Goal: Task Accomplishment & Management: Manage account settings

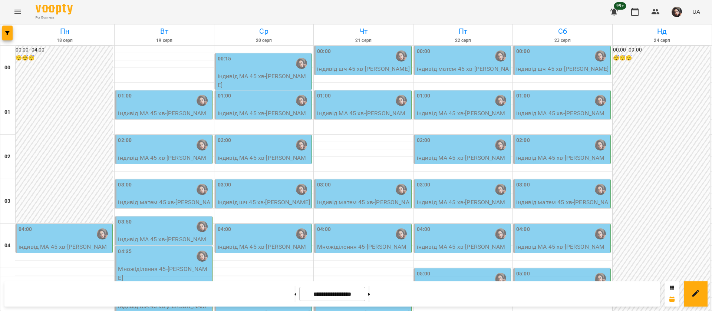
scroll to position [391, 0]
click at [294, 297] on button at bounding box center [295, 294] width 2 height 16
type input "**********"
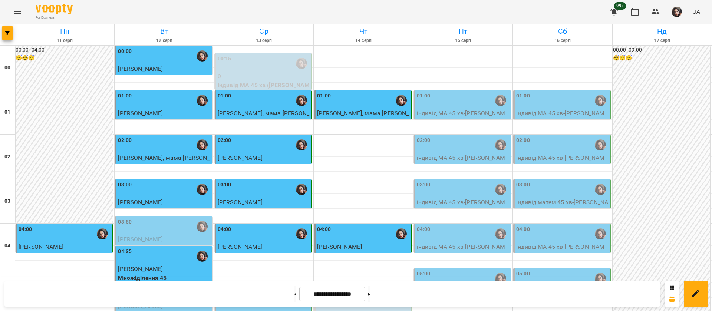
scroll to position [835, 0]
click at [20, 10] on icon "Menu" at bounding box center [17, 12] width 7 height 4
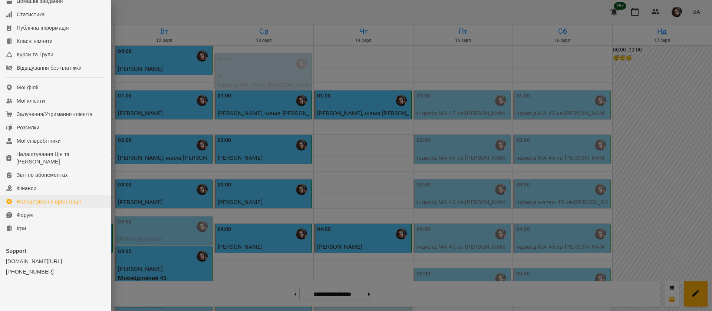
scroll to position [84, 0]
click at [19, 229] on div "Ігри" at bounding box center [21, 228] width 9 height 7
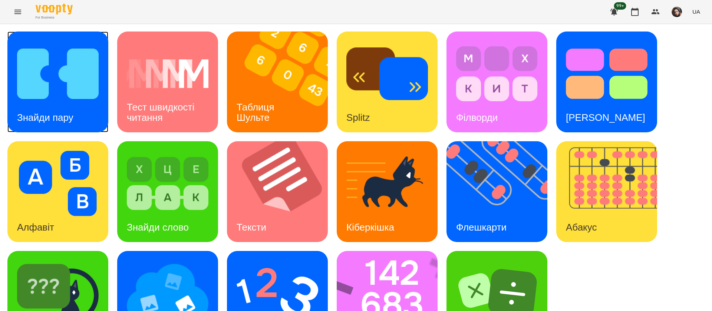
click at [62, 106] on div "Знайди пару" at bounding box center [45, 117] width 76 height 29
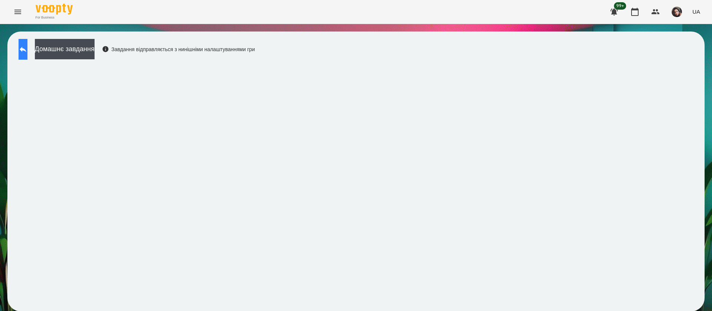
click at [27, 49] on icon at bounding box center [23, 49] width 9 height 9
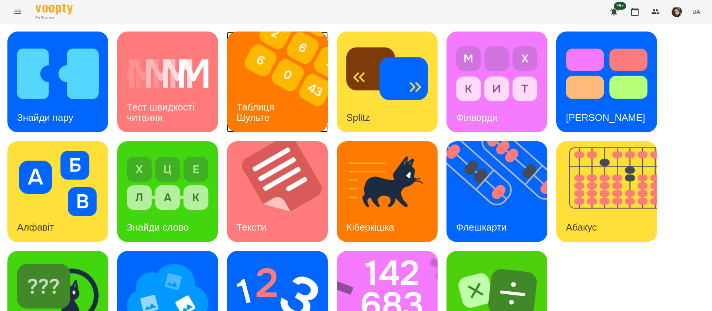
click at [314, 90] on img at bounding box center [282, 82] width 110 height 101
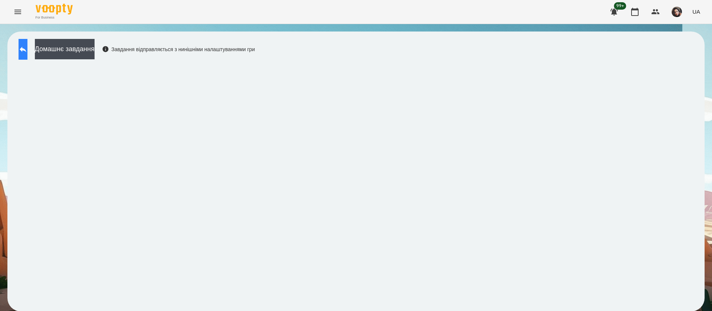
click at [27, 56] on button at bounding box center [23, 49] width 9 height 21
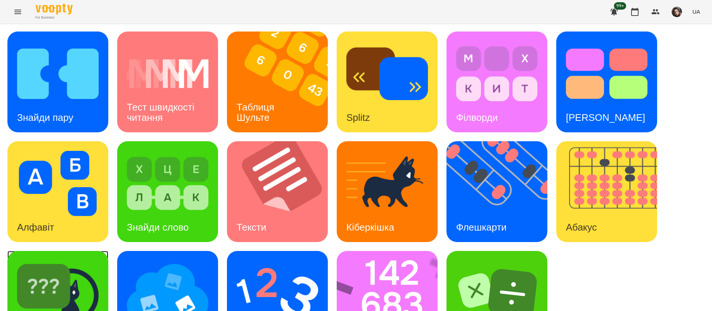
click at [85, 279] on img at bounding box center [58, 293] width 82 height 65
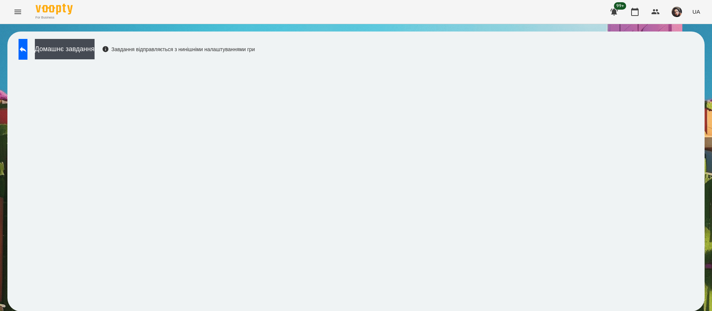
scroll to position [0, 0]
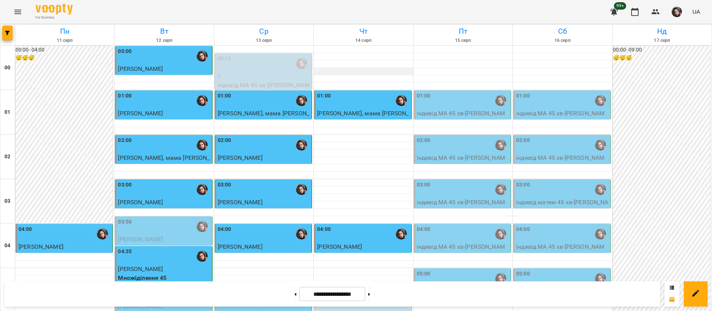
scroll to position [389, 0]
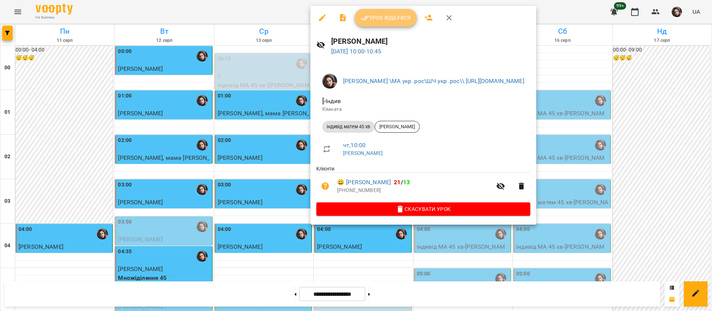
click at [390, 20] on span "Урок відбувся" at bounding box center [385, 17] width 50 height 9
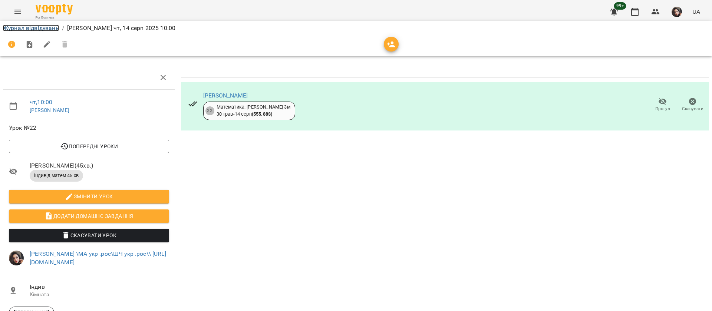
click at [19, 30] on link "Журнал відвідувань" at bounding box center [31, 27] width 56 height 7
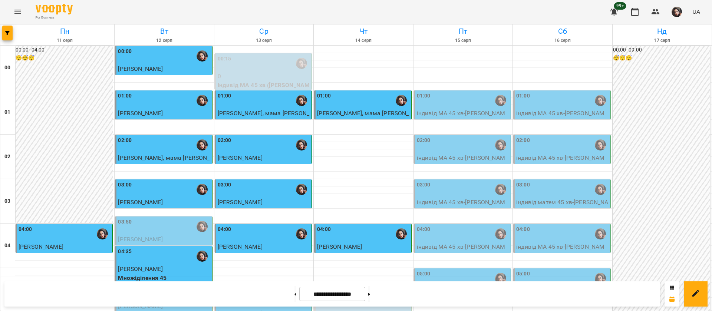
scroll to position [391, 0]
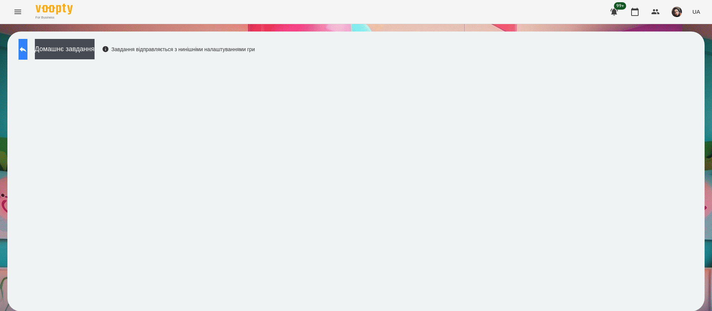
scroll to position [0, 0]
click at [27, 48] on icon at bounding box center [23, 49] width 9 height 9
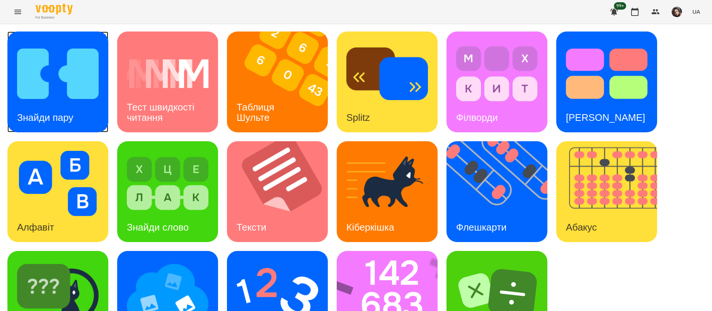
click at [71, 106] on div "Знайди пару" at bounding box center [45, 117] width 76 height 29
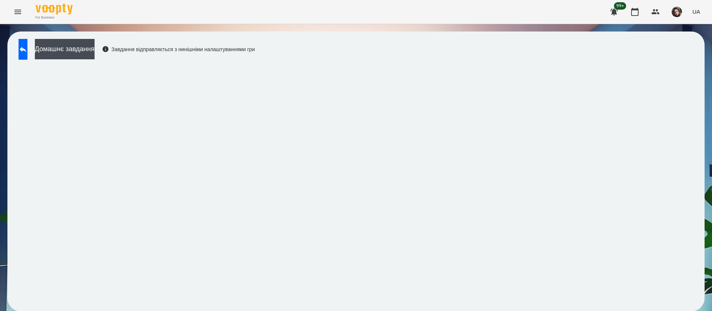
scroll to position [0, 0]
click at [696, 17] on button "UA" at bounding box center [696, 12] width 14 height 14
click at [683, 62] on div "Русский" at bounding box center [682, 55] width 38 height 13
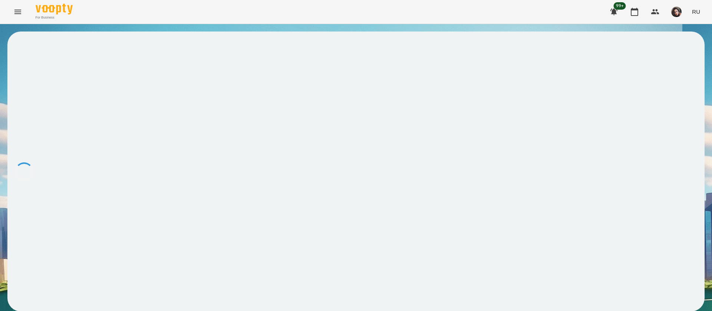
scroll to position [0, 0]
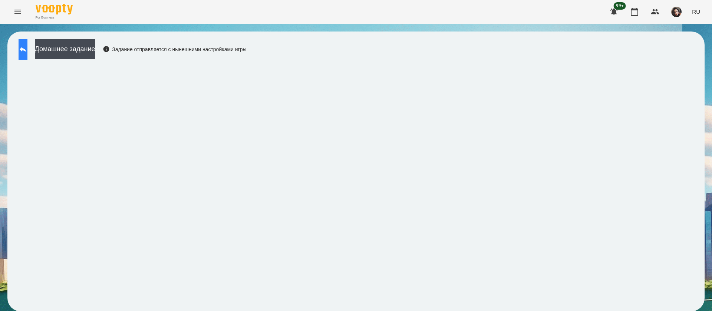
click at [27, 50] on button at bounding box center [23, 49] width 9 height 21
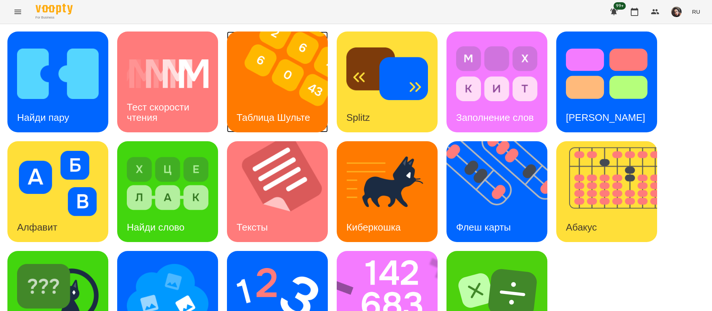
click at [277, 103] on div "Таблица Шульте" at bounding box center [273, 117] width 93 height 29
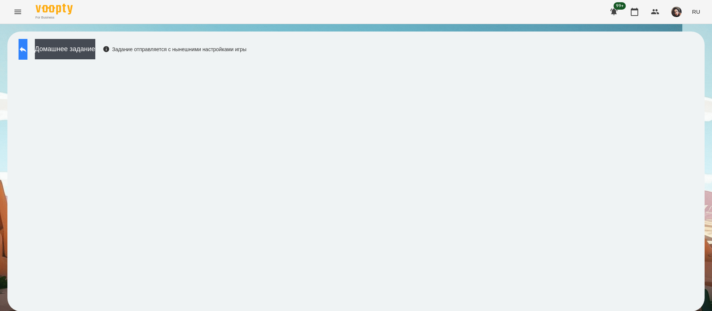
click at [27, 50] on icon at bounding box center [23, 49] width 9 height 9
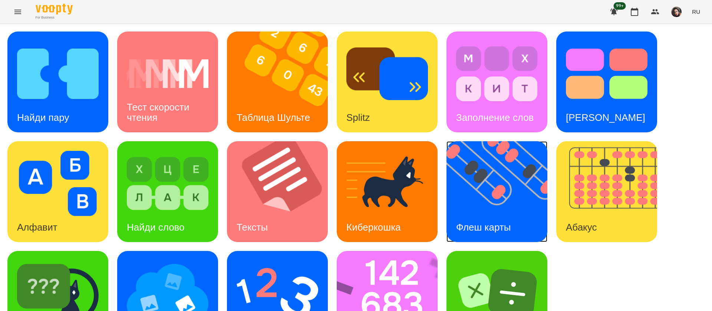
click at [483, 164] on img at bounding box center [501, 191] width 110 height 101
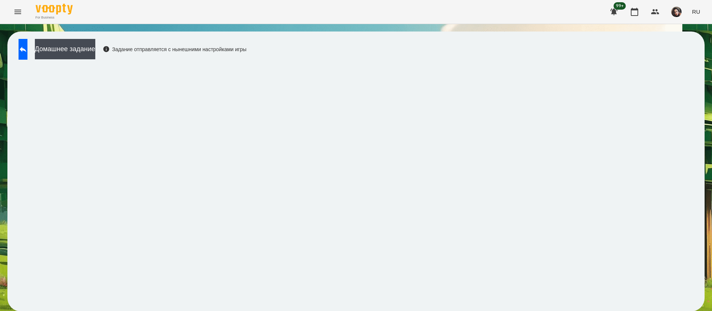
scroll to position [0, 0]
click at [27, 51] on button at bounding box center [23, 49] width 9 height 21
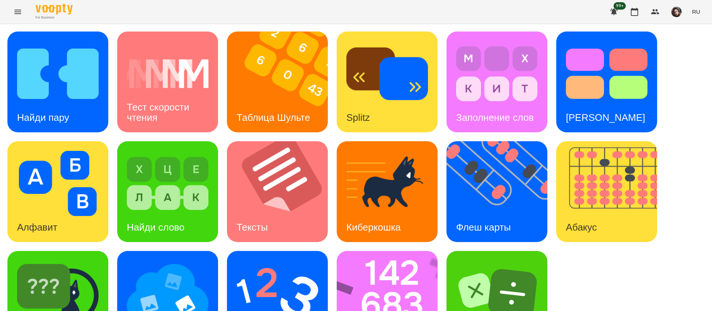
scroll to position [48, 0]
click at [372, 266] on img at bounding box center [392, 301] width 110 height 101
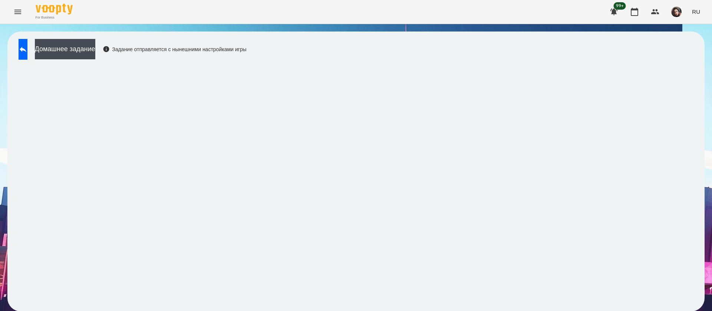
click at [20, 60] on div "Домашнее задание Задание отправляется с нынешними настройками игры" at bounding box center [131, 51] width 232 height 24
click at [27, 47] on icon at bounding box center [23, 49] width 9 height 9
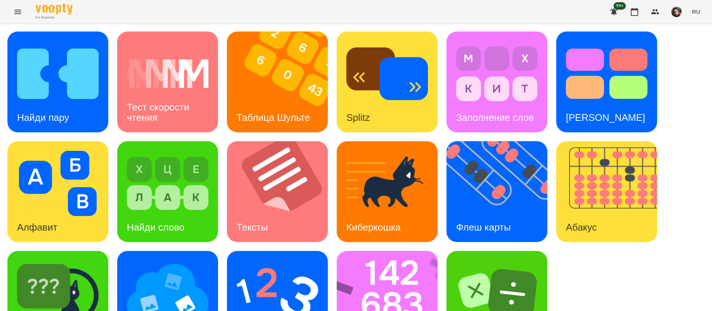
scroll to position [48, 0]
click at [273, 261] on img at bounding box center [277, 293] width 82 height 65
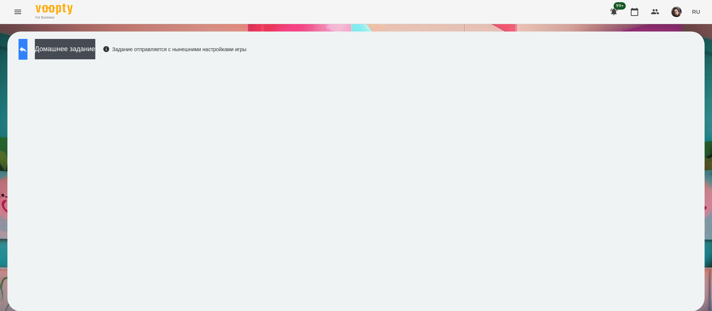
click at [27, 45] on button at bounding box center [23, 49] width 9 height 21
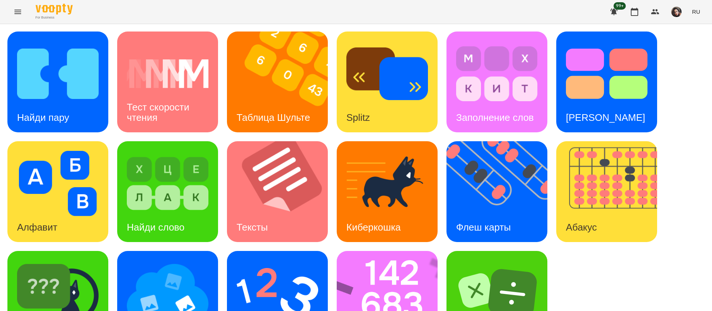
scroll to position [48, 0]
click at [172, 261] on img at bounding box center [168, 293] width 82 height 65
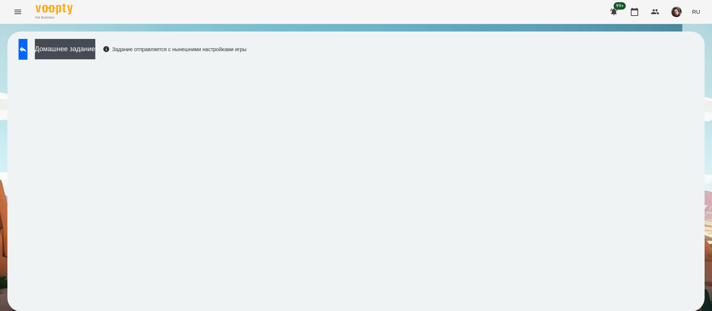
scroll to position [0, 0]
click at [23, 52] on button at bounding box center [23, 49] width 9 height 21
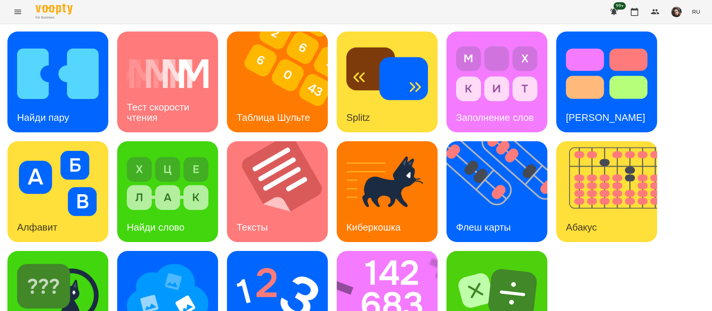
scroll to position [48, 0]
click at [99, 255] on div "Найди Киберкошку" at bounding box center [57, 301] width 101 height 101
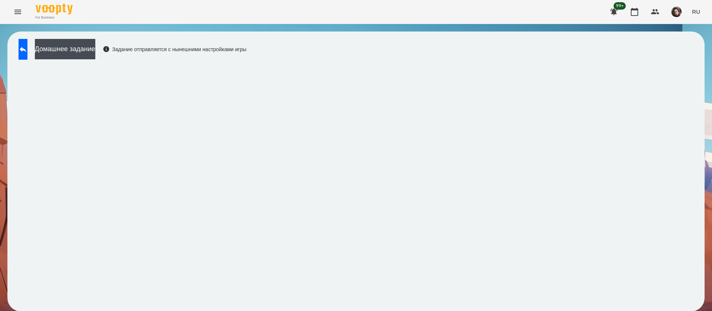
scroll to position [0, 0]
click at [27, 45] on icon at bounding box center [23, 49] width 9 height 9
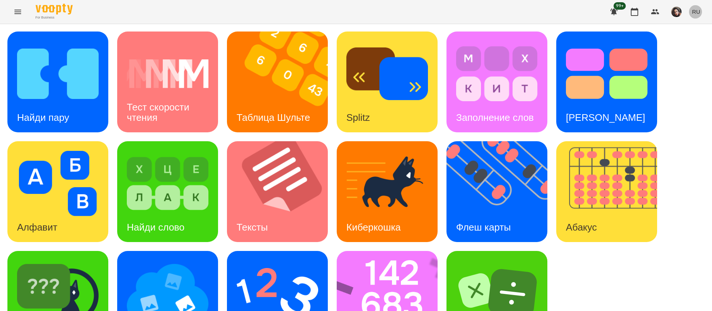
click at [700, 11] on button "RU" at bounding box center [696, 12] width 14 height 14
click at [683, 43] on div "Українська" at bounding box center [682, 41] width 38 height 13
click at [46, 67] on img at bounding box center [58, 73] width 82 height 65
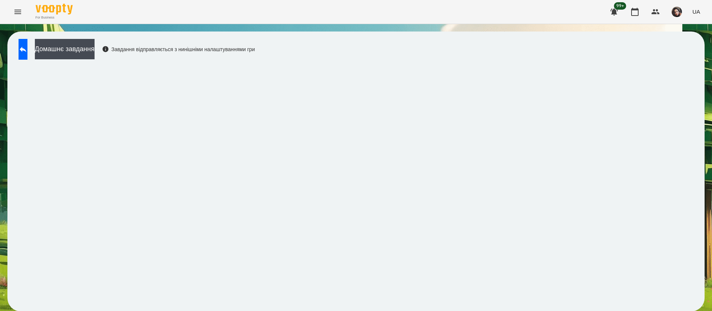
scroll to position [0, 0]
click at [19, 56] on button at bounding box center [23, 49] width 9 height 21
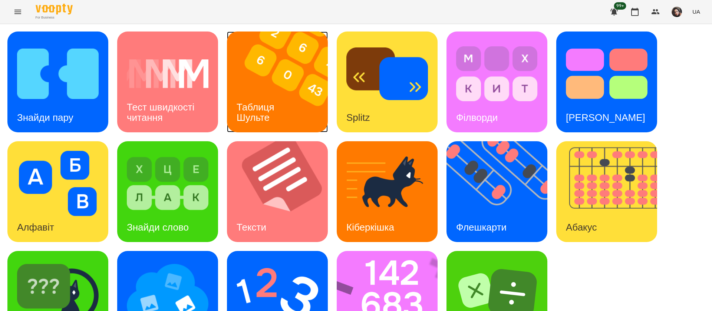
click at [302, 101] on img at bounding box center [282, 82] width 110 height 101
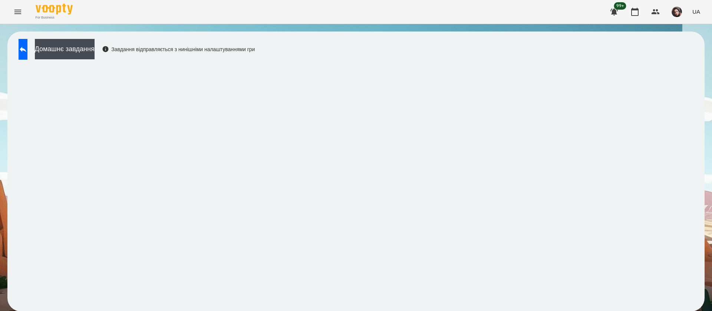
scroll to position [0, 0]
click at [27, 45] on icon at bounding box center [23, 49] width 9 height 9
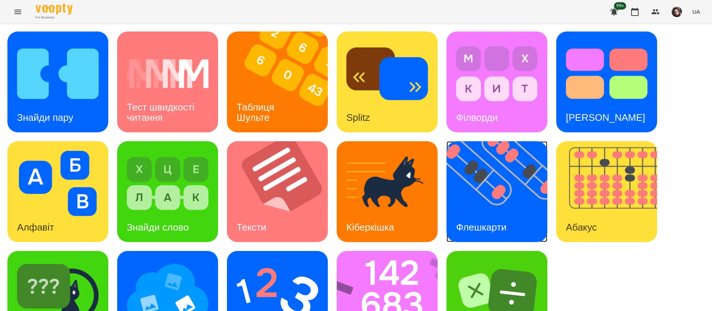
click at [464, 162] on img at bounding box center [501, 191] width 110 height 101
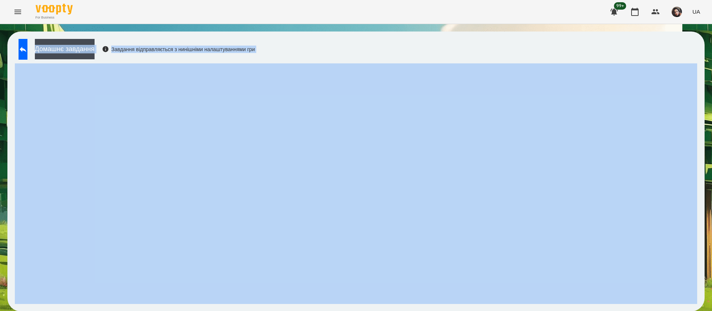
drag, startPoint x: 343, startPoint y: 172, endPoint x: 64, endPoint y: 80, distance: 293.5
click at [328, 108] on div "Домашнє завдання Завдання відправляється з нинішніми налаштуваннями гри" at bounding box center [355, 172] width 697 height 280
click at [26, 50] on icon at bounding box center [23, 50] width 7 height 6
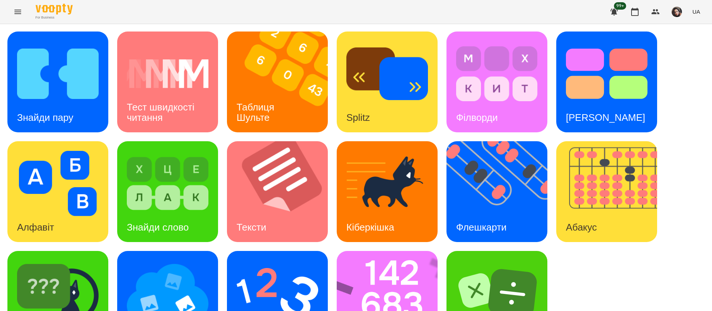
scroll to position [48, 0]
click at [343, 251] on img at bounding box center [392, 301] width 110 height 101
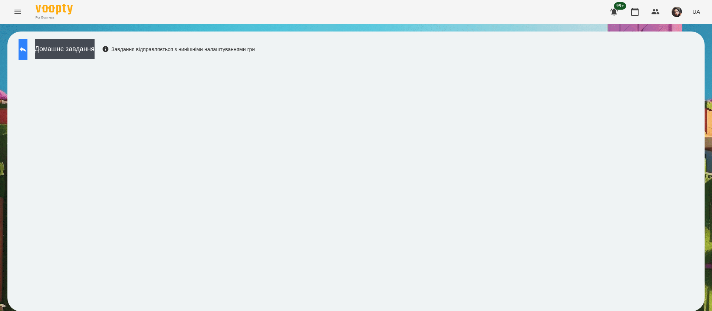
click at [27, 39] on button at bounding box center [23, 49] width 9 height 21
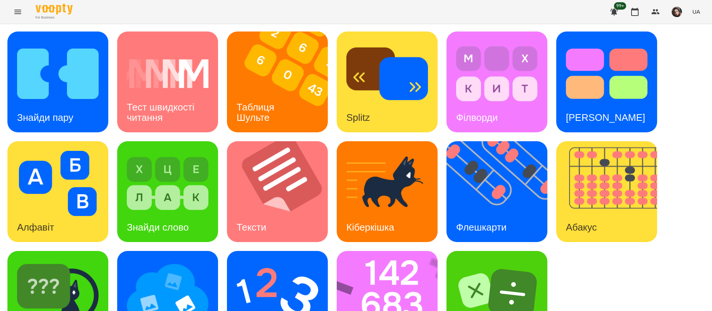
scroll to position [48, 0]
click at [299, 261] on img at bounding box center [277, 293] width 82 height 65
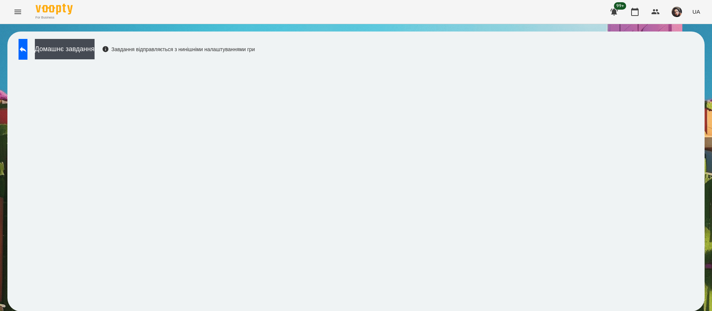
click at [10, 301] on div "Домашнє завдання Завдання відправляється з нинішніми налаштуваннями гри" at bounding box center [355, 172] width 697 height 280
click at [27, 52] on icon at bounding box center [23, 49] width 9 height 9
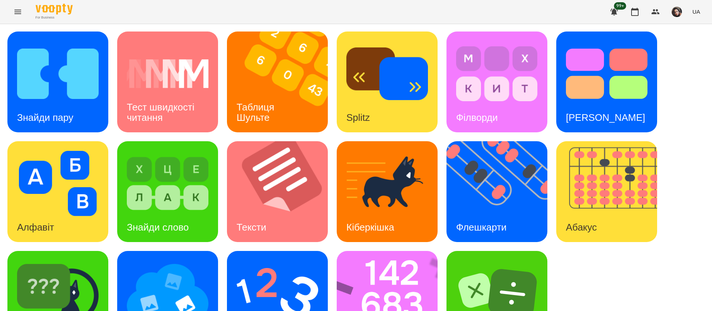
scroll to position [48, 0]
click at [170, 263] on img at bounding box center [168, 293] width 82 height 65
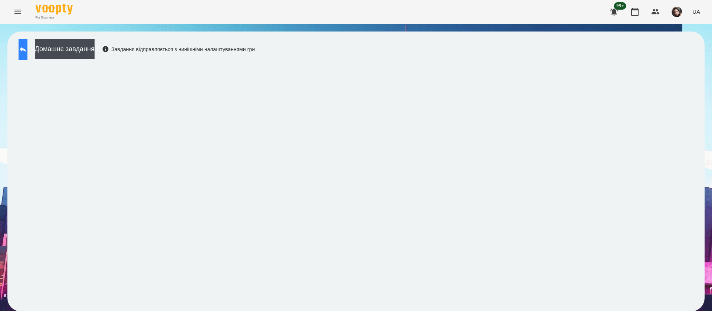
click at [27, 46] on icon at bounding box center [23, 49] width 9 height 9
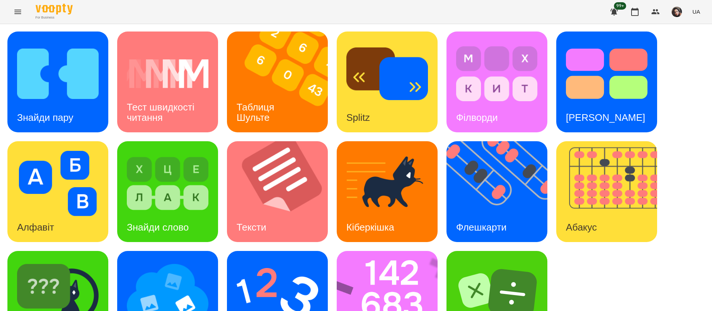
scroll to position [48, 0]
click at [274, 261] on img at bounding box center [277, 293] width 82 height 65
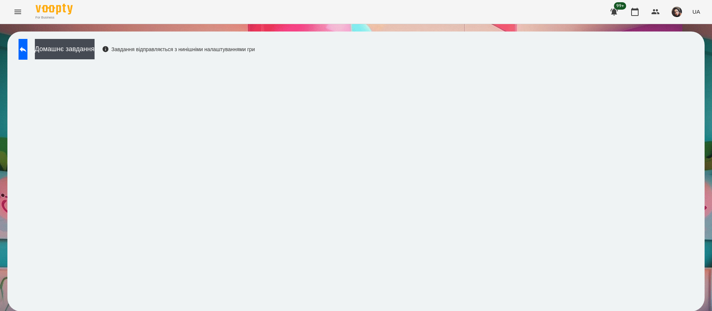
scroll to position [0, 0]
click at [22, 51] on button at bounding box center [23, 49] width 9 height 21
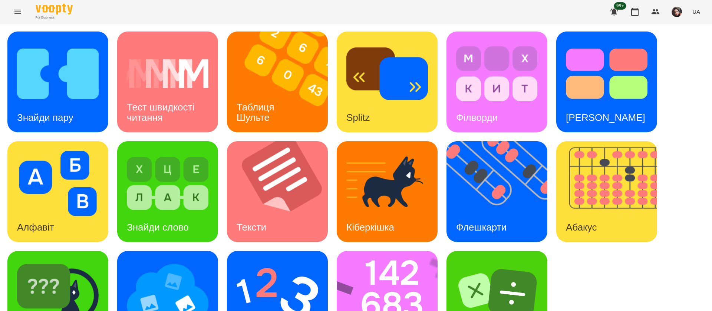
scroll to position [48, 0]
click at [91, 266] on img at bounding box center [58, 293] width 82 height 65
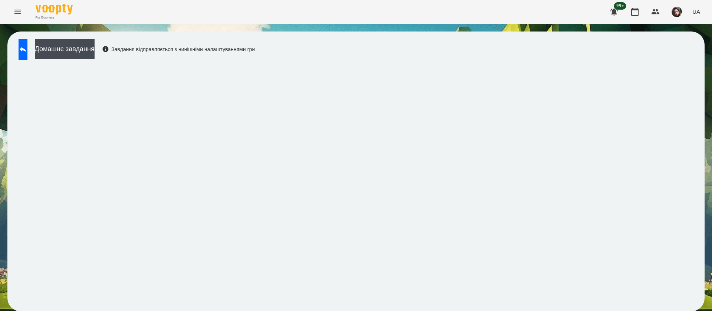
scroll to position [0, 0]
click at [27, 45] on icon at bounding box center [23, 49] width 9 height 9
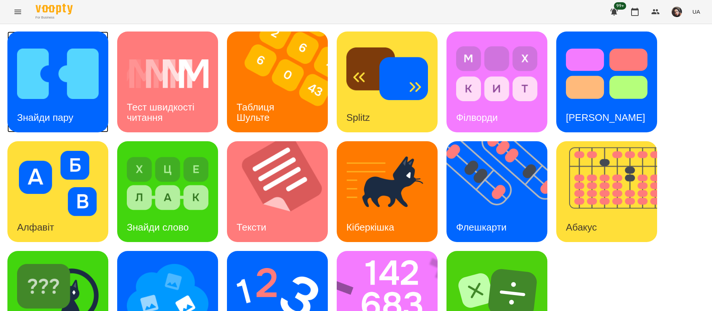
click at [69, 88] on img at bounding box center [58, 73] width 82 height 65
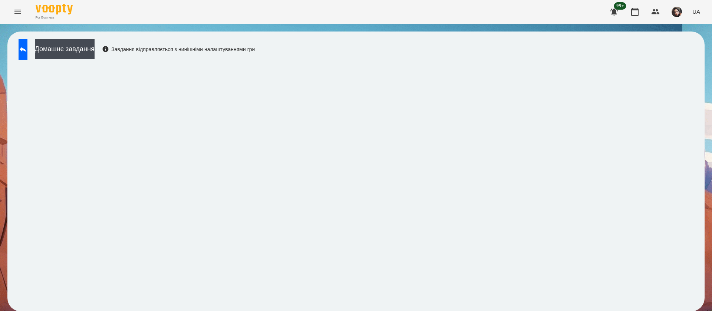
scroll to position [0, 0]
click at [27, 60] on div "Домашнє завдання Завдання відправляється з нинішніми налаштуваннями гри" at bounding box center [135, 51] width 240 height 24
click at [23, 33] on div "Домашнє завдання Завдання відправляється з нинішніми налаштуваннями гри" at bounding box center [355, 172] width 697 height 280
click at [26, 42] on button at bounding box center [23, 49] width 9 height 21
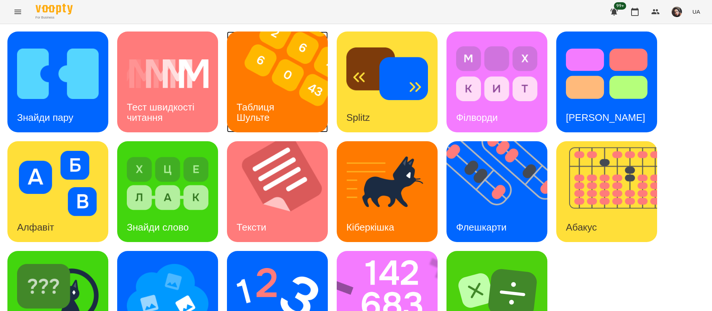
click at [252, 116] on h3 "Таблиця Шульте" at bounding box center [256, 112] width 40 height 21
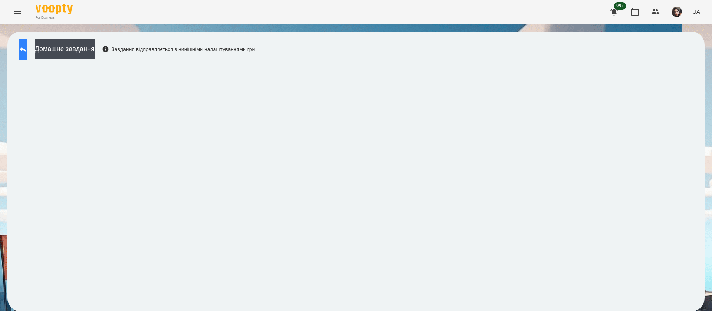
click at [26, 56] on button at bounding box center [23, 49] width 9 height 21
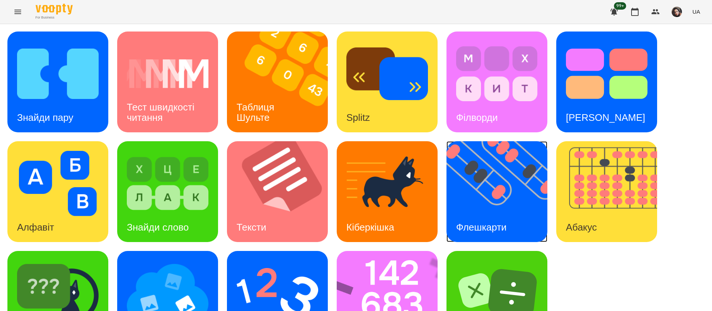
click at [496, 181] on img at bounding box center [501, 191] width 110 height 101
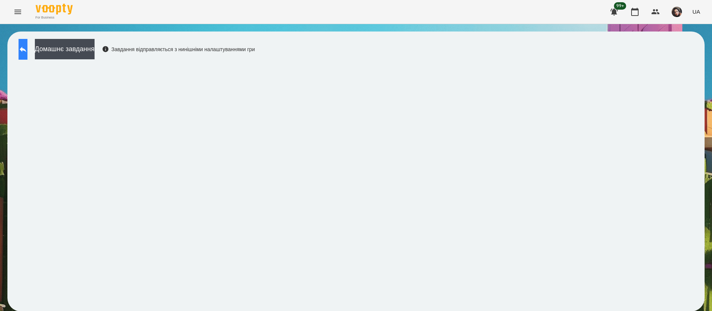
click at [27, 45] on icon at bounding box center [23, 49] width 9 height 9
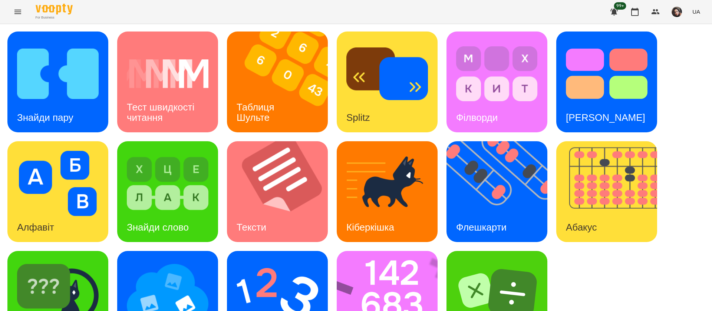
scroll to position [48, 0]
click at [412, 265] on img at bounding box center [392, 301] width 110 height 101
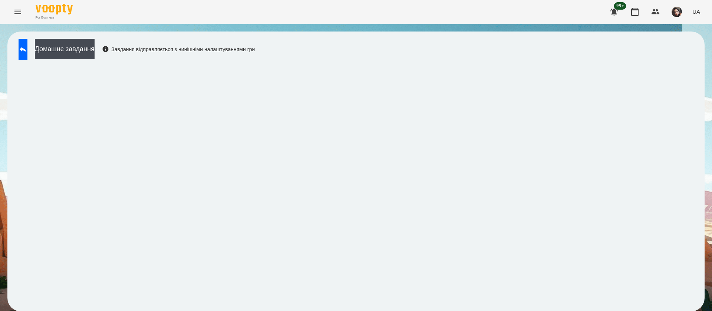
click at [10, 286] on div "Домашнє завдання Завдання відправляється з нинішніми налаштуваннями гри" at bounding box center [355, 172] width 697 height 280
click at [27, 52] on icon at bounding box center [23, 49] width 9 height 9
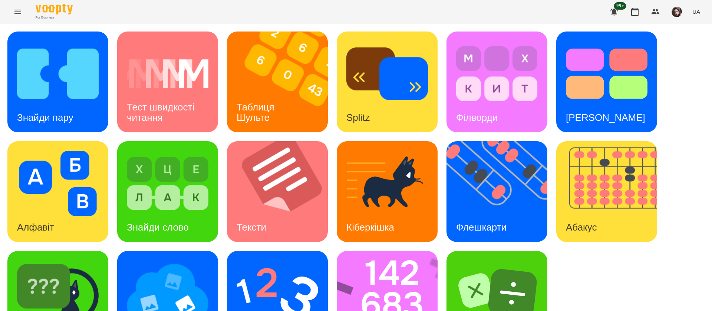
scroll to position [48, 0]
click at [287, 261] on img at bounding box center [277, 293] width 82 height 65
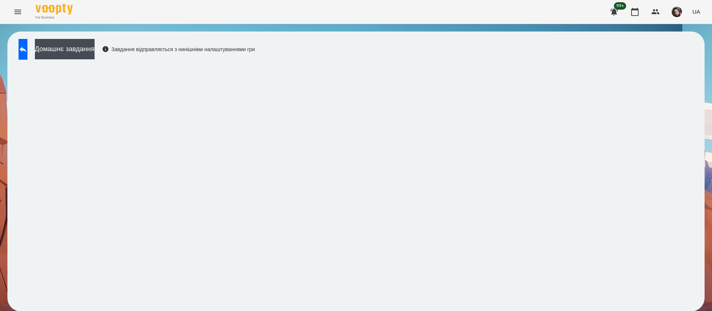
click at [6, 294] on div "Домашнє завдання Завдання відправляється з нинішніми налаштуваннями гри" at bounding box center [356, 171] width 712 height 295
click at [9, 287] on div "Домашнє завдання Завдання відправляється з нинішніми налаштуваннями гри" at bounding box center [355, 172] width 697 height 280
click at [32, 32] on div "Домашнє завдання Завдання відправляється з нинішніми налаштуваннями гри" at bounding box center [355, 172] width 697 height 280
click at [27, 43] on button at bounding box center [23, 49] width 9 height 21
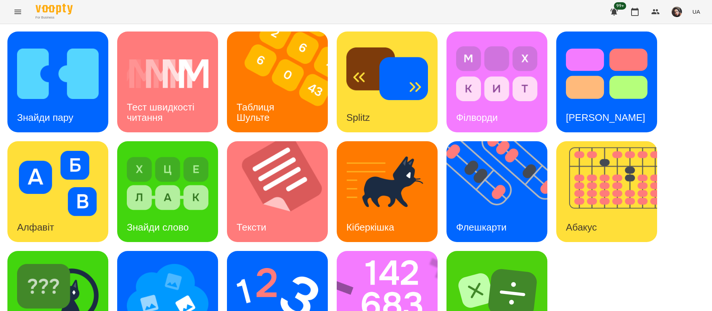
scroll to position [48, 0]
click at [82, 261] on img at bounding box center [58, 293] width 82 height 65
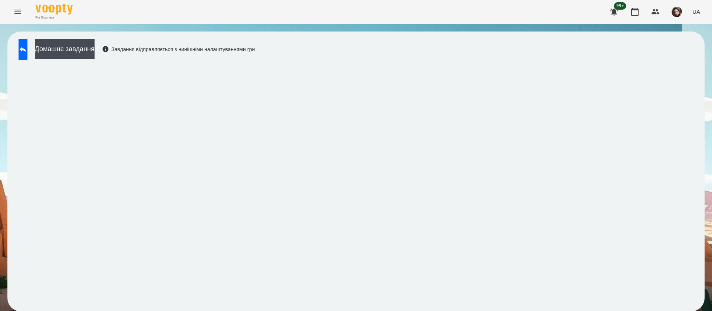
scroll to position [0, 0]
click at [23, 51] on button at bounding box center [23, 49] width 9 height 21
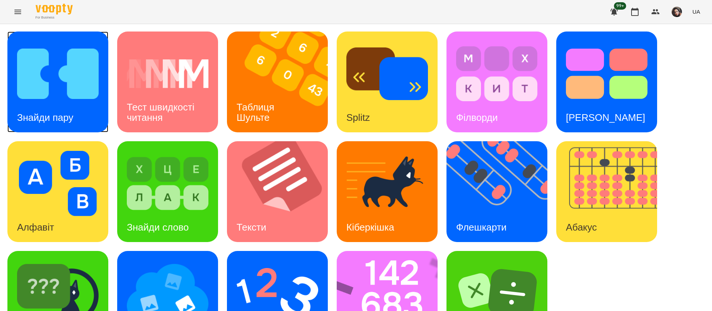
click at [35, 100] on img at bounding box center [58, 73] width 82 height 65
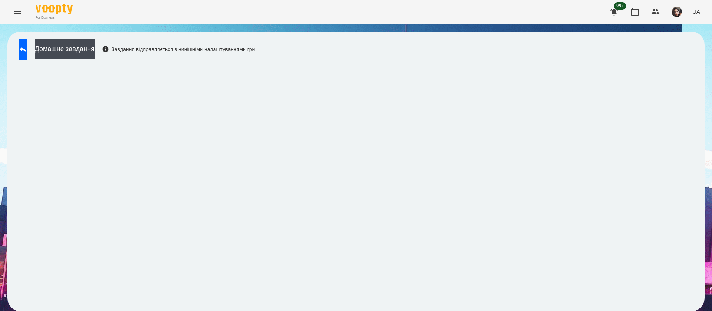
scroll to position [0, 0]
click at [21, 47] on button at bounding box center [23, 49] width 9 height 21
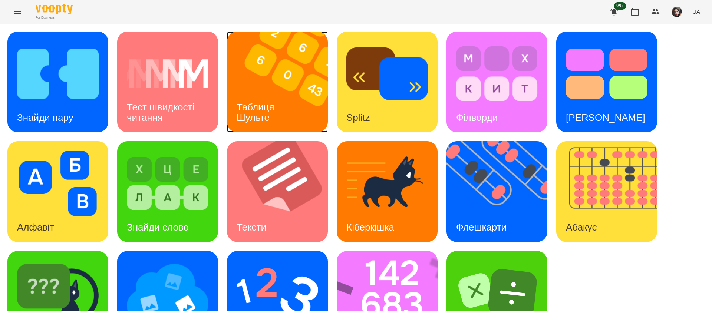
click at [274, 87] on img at bounding box center [282, 82] width 110 height 101
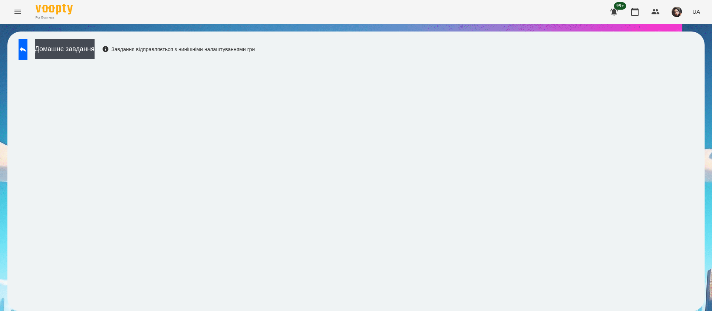
scroll to position [0, 0]
click at [26, 50] on icon at bounding box center [23, 50] width 7 height 6
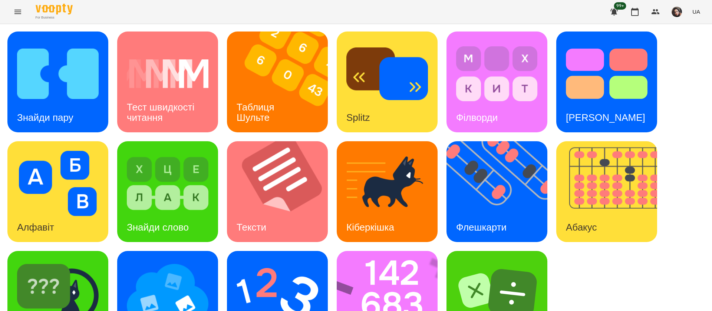
scroll to position [48, 0]
click at [192, 261] on img at bounding box center [168, 293] width 82 height 65
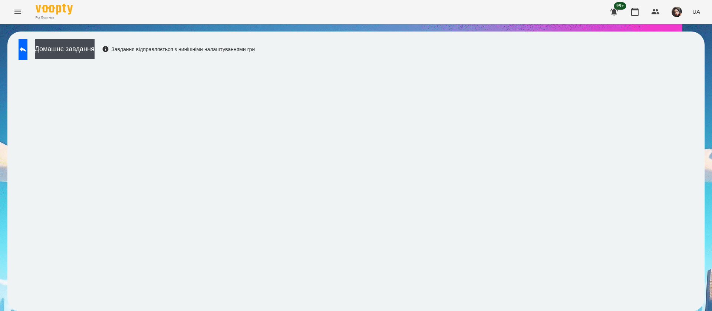
drag, startPoint x: 284, startPoint y: 50, endPoint x: 284, endPoint y: 54, distance: 4.1
click at [255, 54] on div "Домашнє завдання Завдання відправляється з нинішніми налаштуваннями гри" at bounding box center [135, 51] width 240 height 24
click at [26, 48] on button at bounding box center [23, 49] width 9 height 21
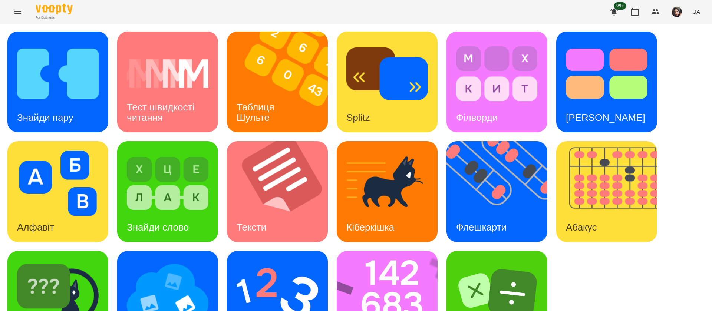
scroll to position [48, 0]
click at [85, 261] on img at bounding box center [58, 293] width 82 height 65
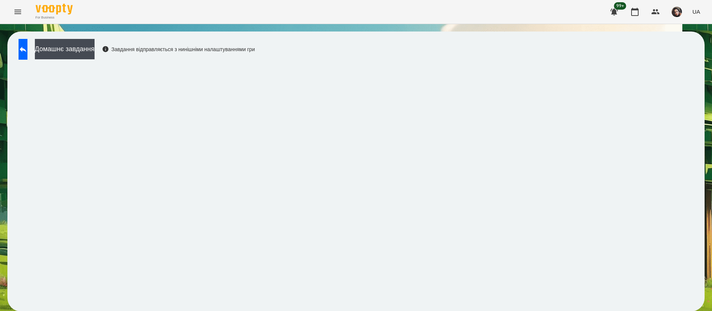
scroll to position [0, 0]
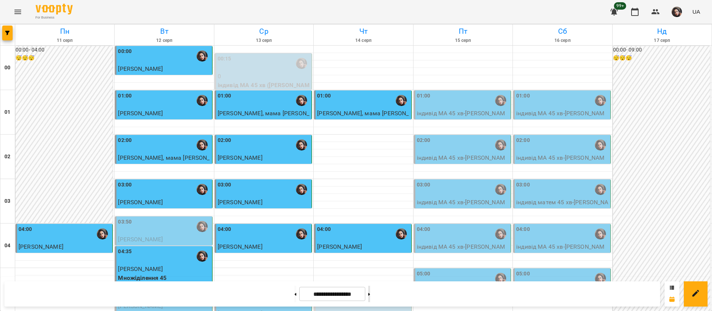
scroll to position [391, 0]
click at [370, 297] on button at bounding box center [369, 294] width 2 height 16
type input "**********"
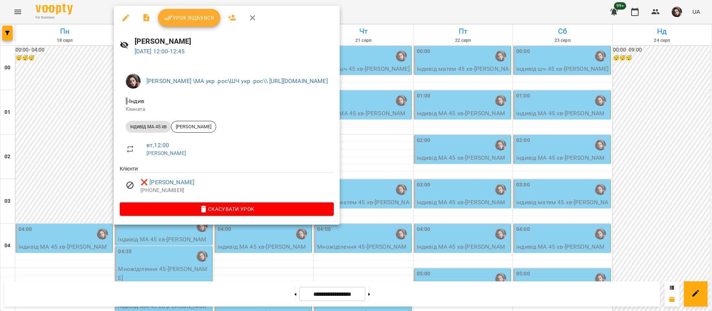
click at [439, 16] on div at bounding box center [356, 155] width 712 height 311
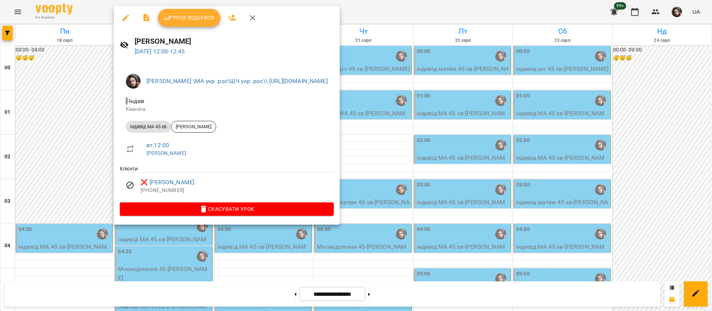
click at [458, 10] on div at bounding box center [356, 155] width 712 height 311
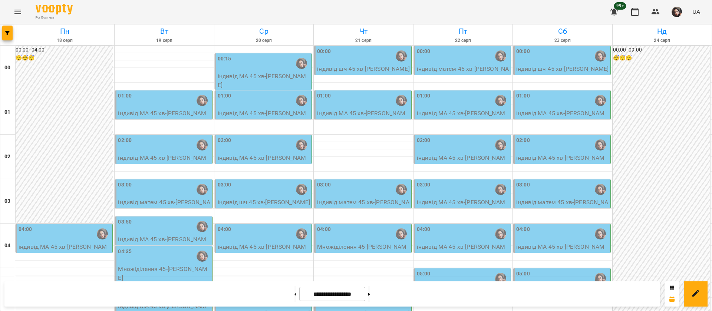
scroll to position [446, 0]
click at [294, 296] on button at bounding box center [295, 294] width 2 height 16
type input "**********"
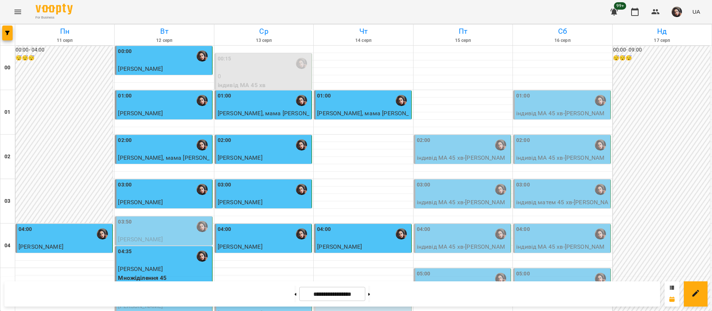
scroll to position [391, 0]
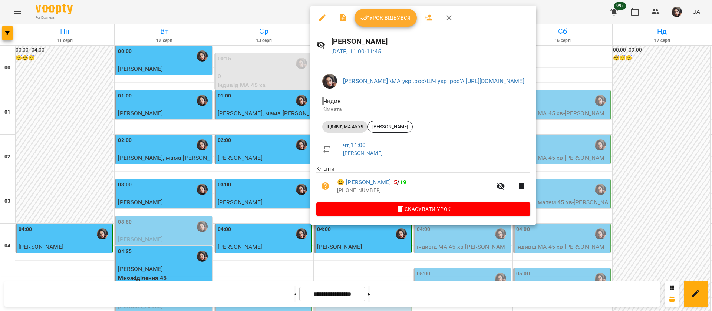
click at [366, 20] on icon "button" at bounding box center [364, 17] width 9 height 9
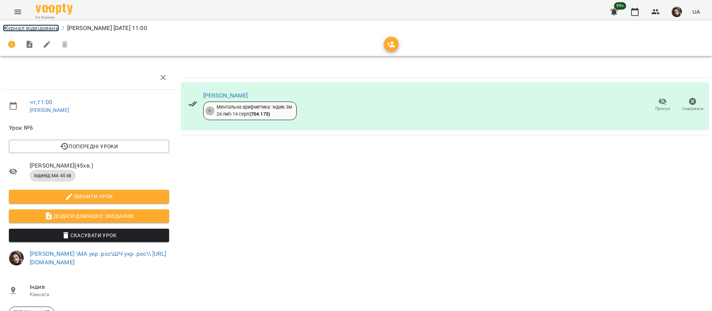
click at [47, 29] on link "Журнал відвідувань" at bounding box center [31, 27] width 56 height 7
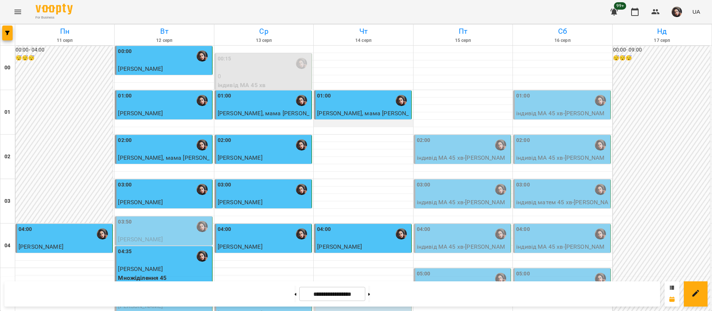
scroll to position [445, 0]
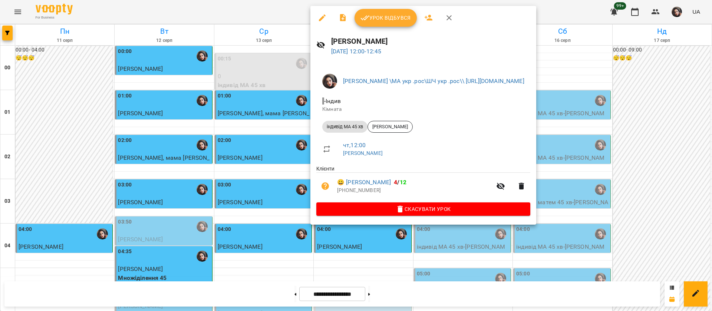
click at [384, 21] on span "Урок відбувся" at bounding box center [385, 17] width 50 height 9
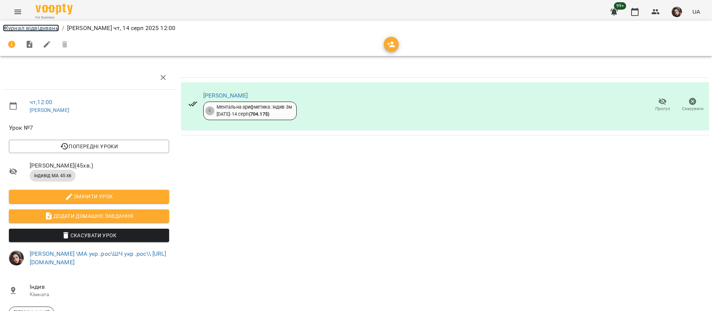
click at [18, 26] on link "Журнал відвідувань" at bounding box center [31, 27] width 56 height 7
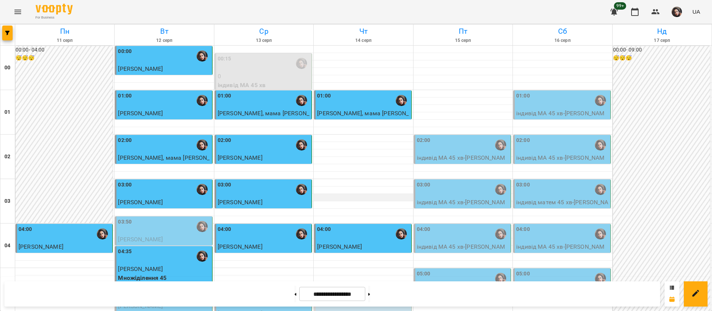
scroll to position [500, 0]
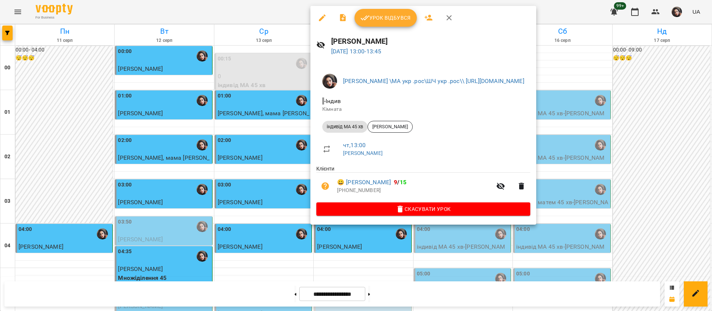
click at [382, 26] on button "Урок відбувся" at bounding box center [385, 18] width 62 height 18
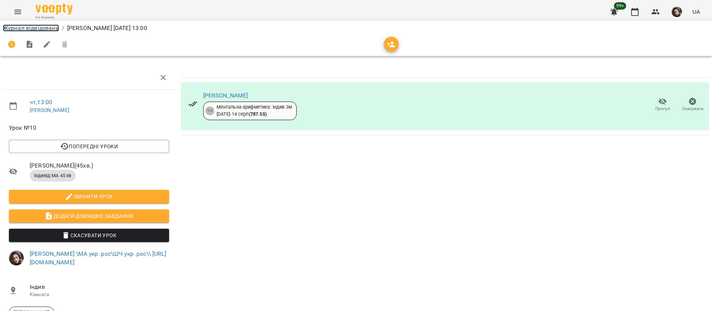
click at [19, 28] on link "Журнал відвідувань" at bounding box center [31, 27] width 56 height 7
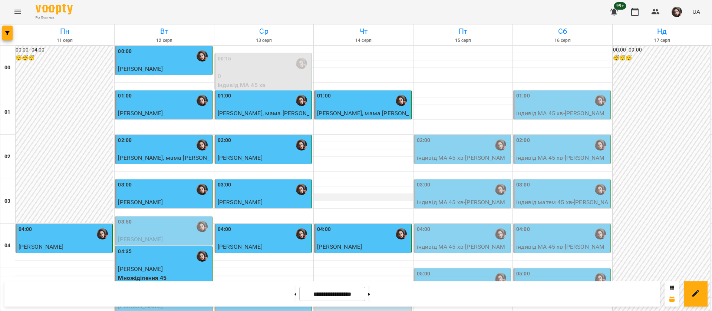
scroll to position [500, 0]
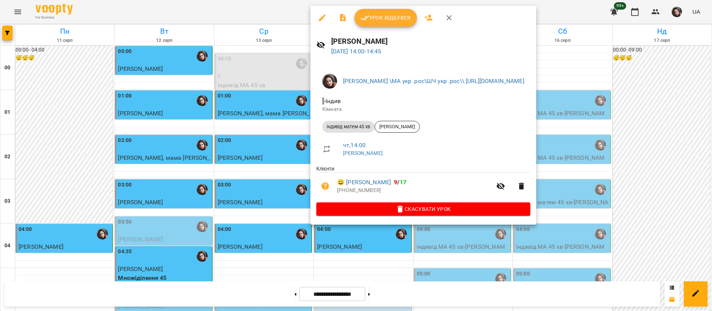
click at [372, 14] on span "Урок відбувся" at bounding box center [385, 17] width 50 height 9
